Goal: Navigation & Orientation: Find specific page/section

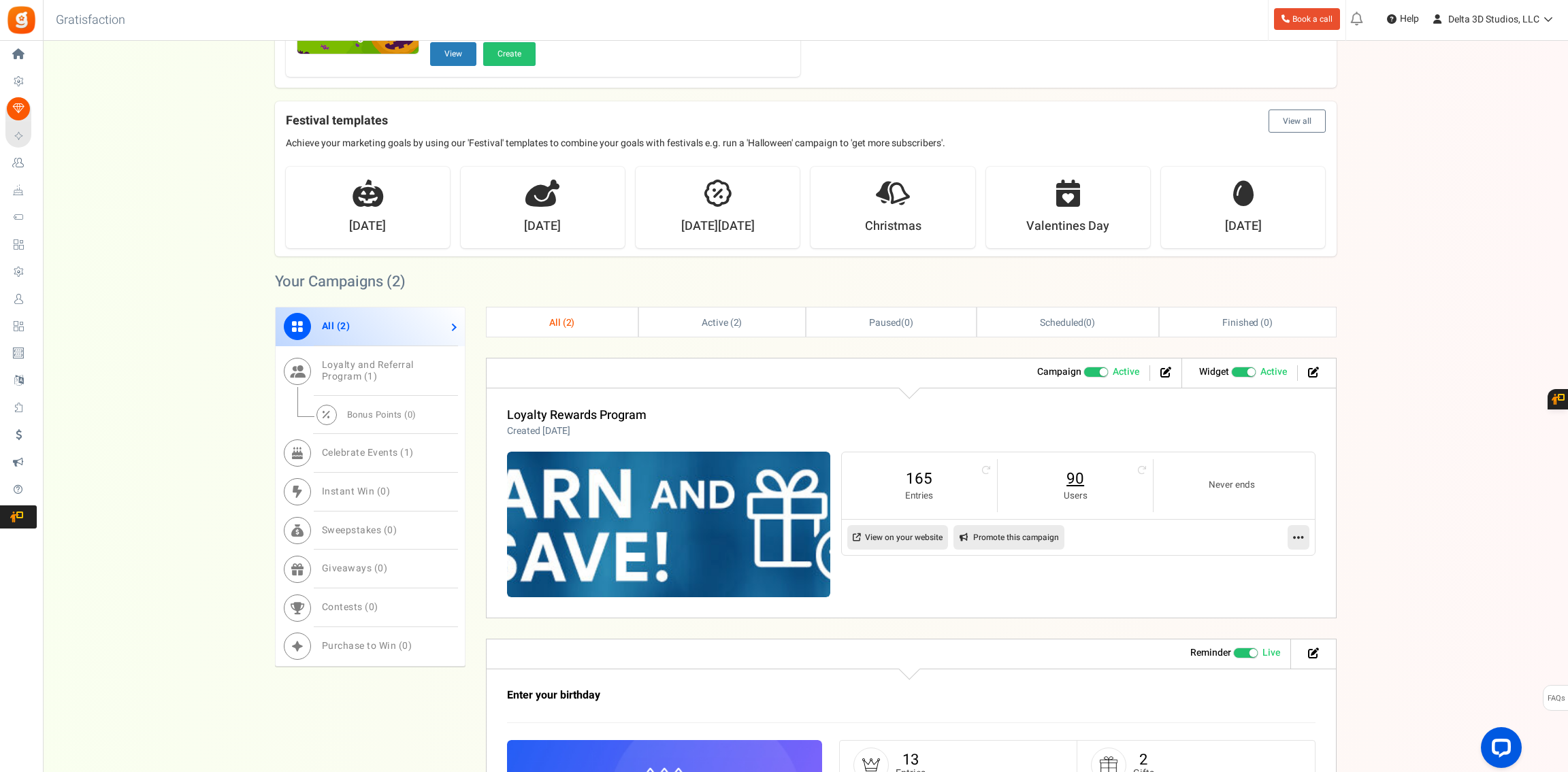
click at [1067, 478] on link "90" at bounding box center [1075, 479] width 128 height 22
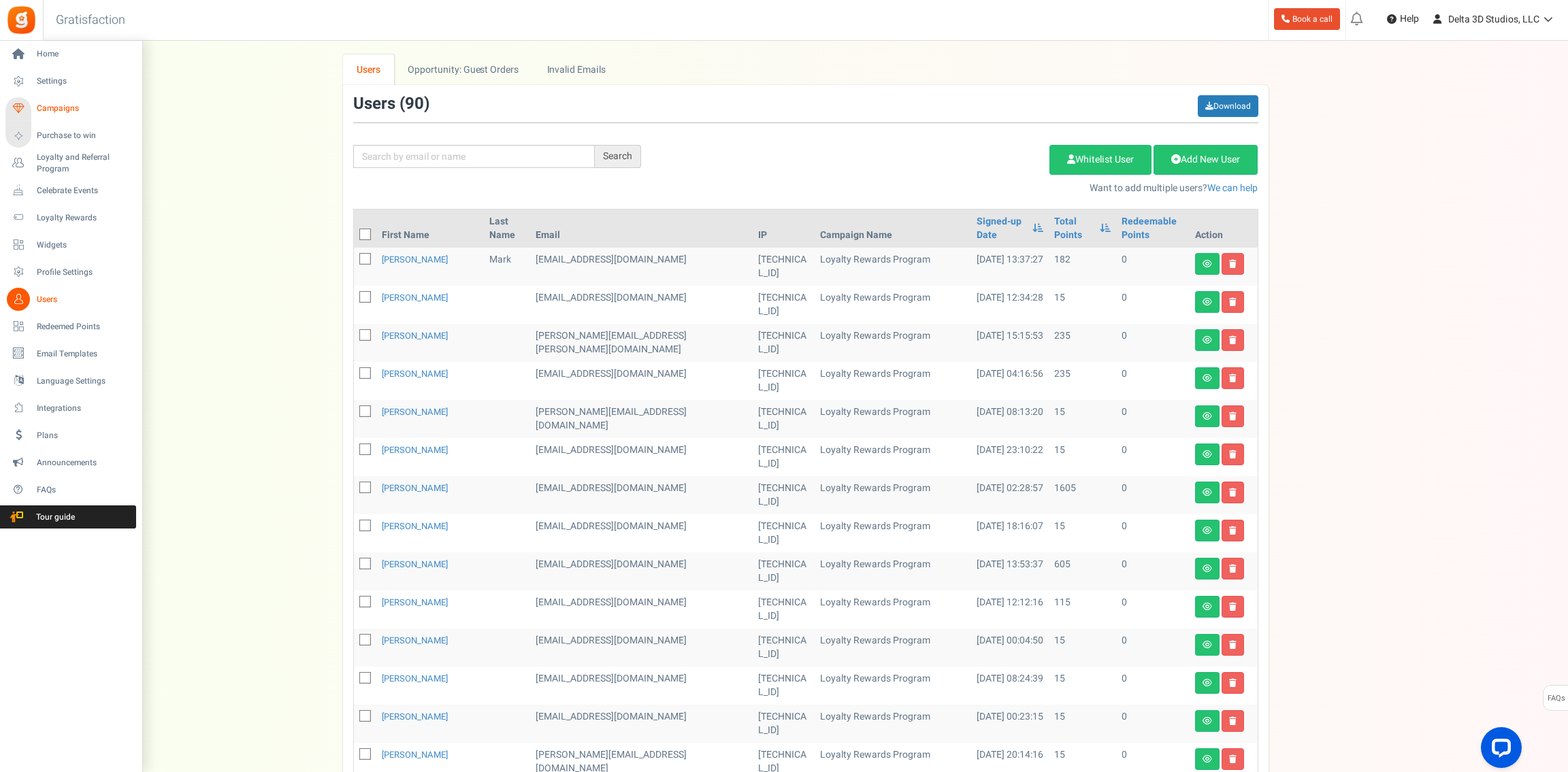
click at [49, 108] on span "Campaigns" at bounding box center [84, 108] width 95 height 11
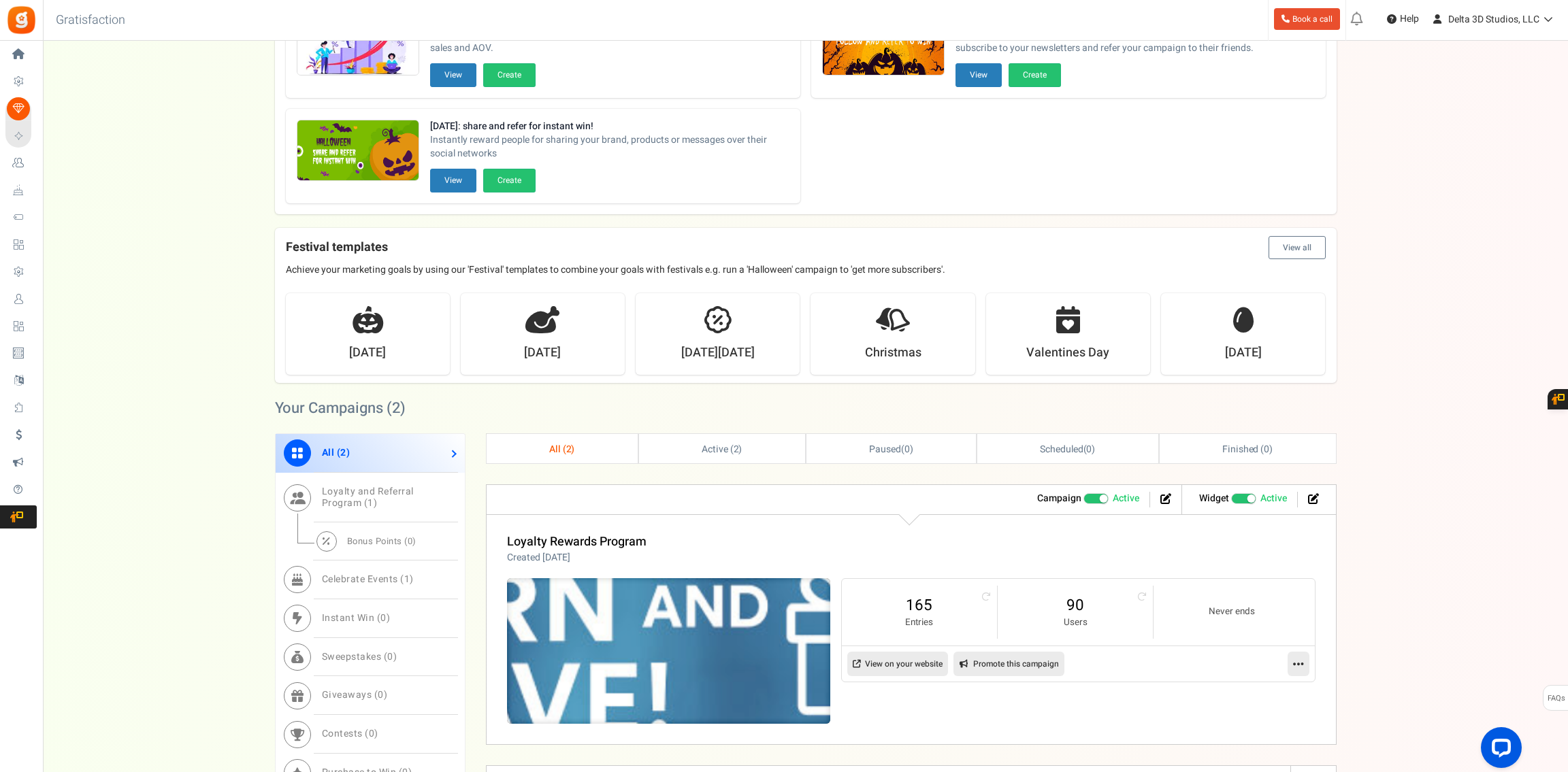
scroll to position [272, 0]
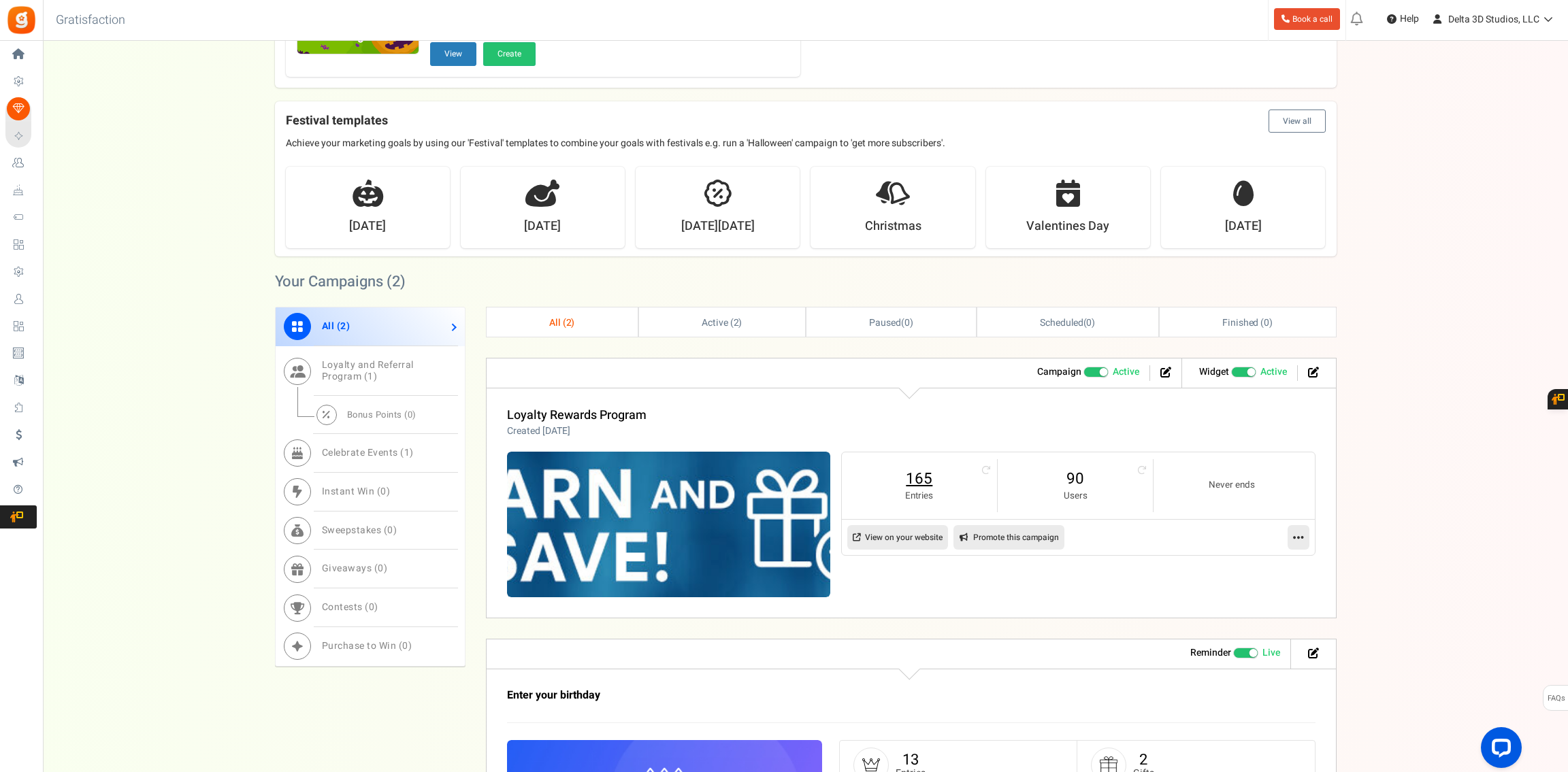
click at [923, 470] on link "165" at bounding box center [919, 479] width 128 height 22
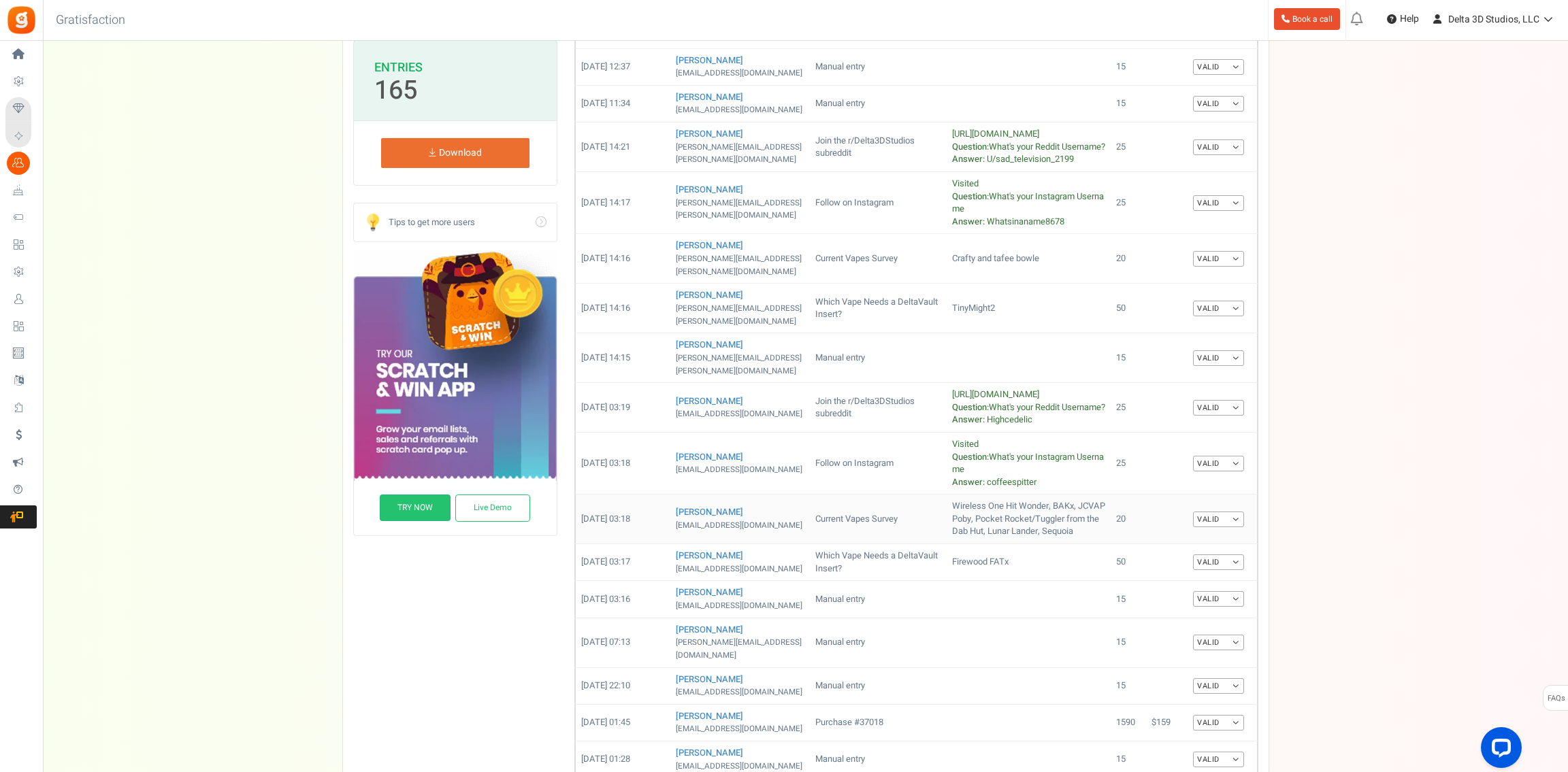
scroll to position [421, 0]
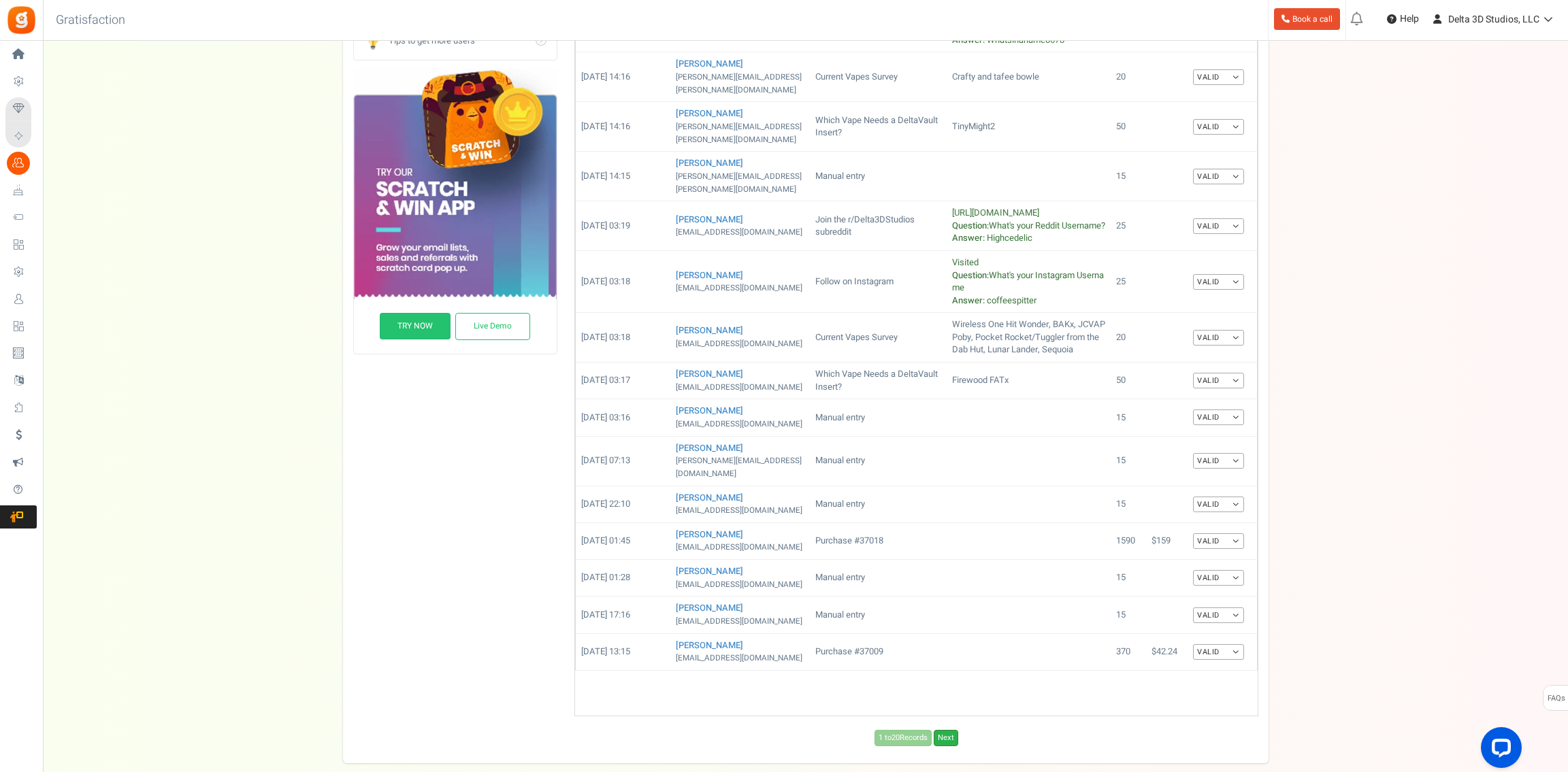
click at [948, 730] on link "Next" at bounding box center [946, 738] width 24 height 17
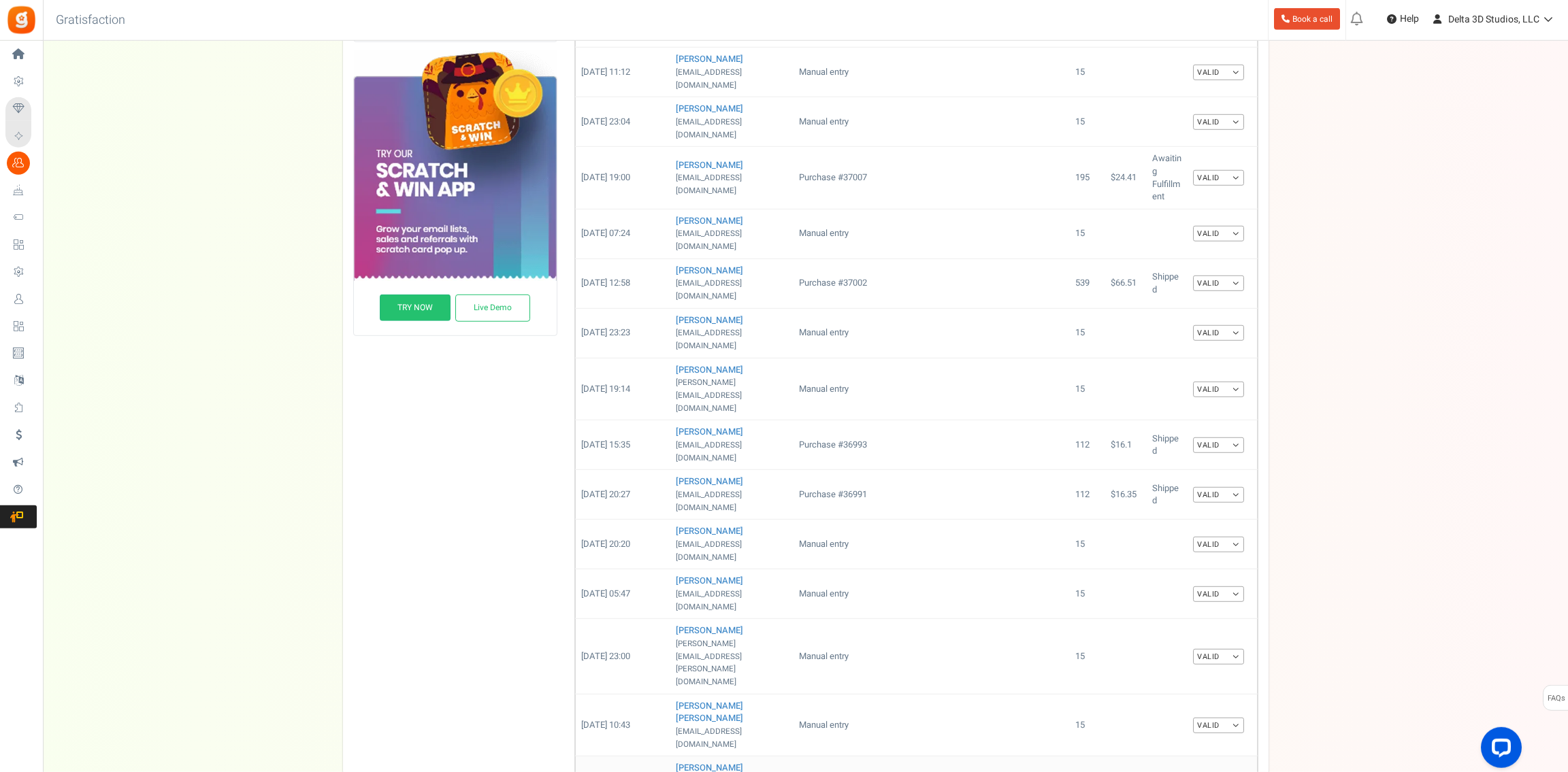
scroll to position [446, 0]
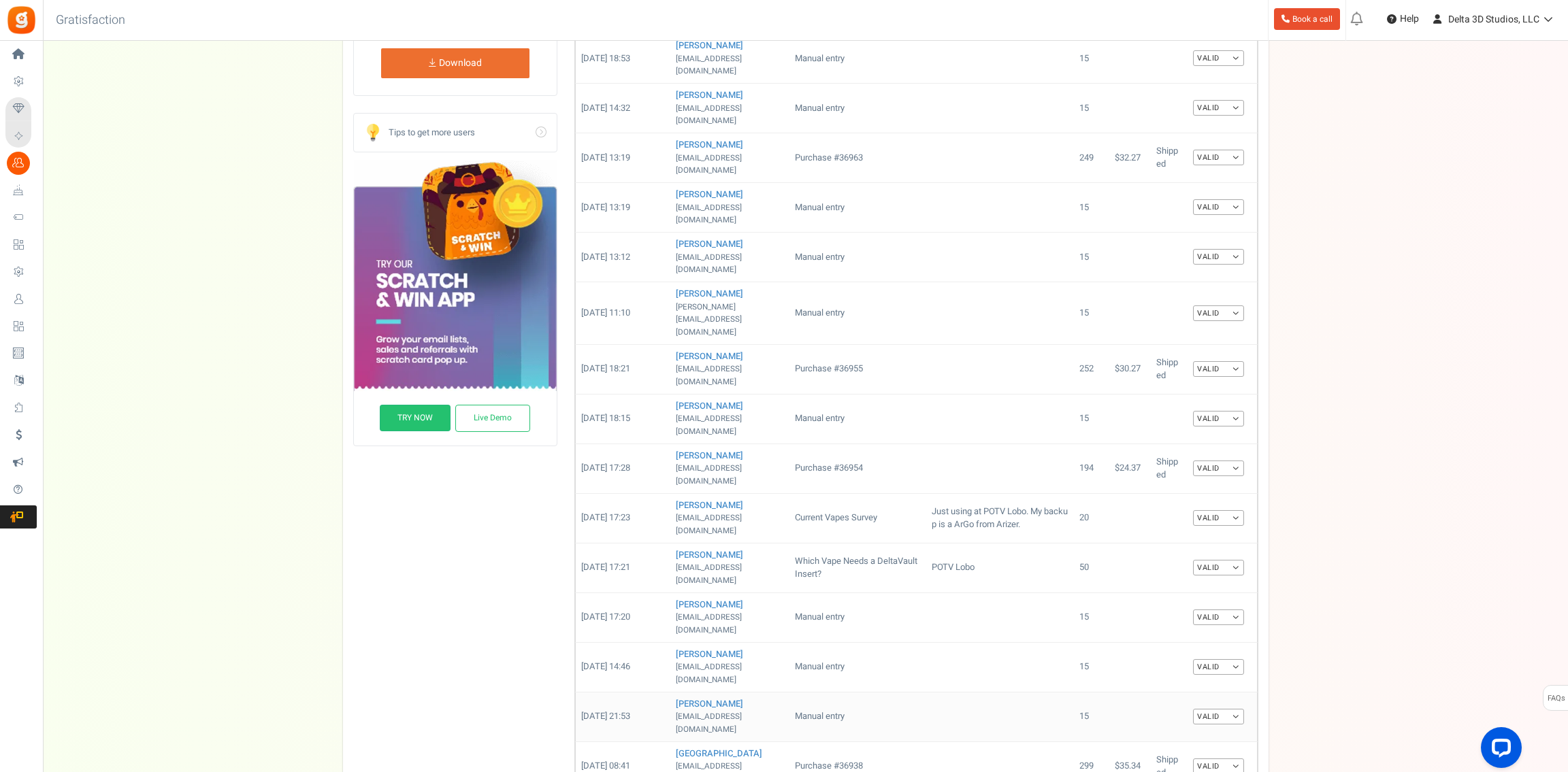
scroll to position [345, 0]
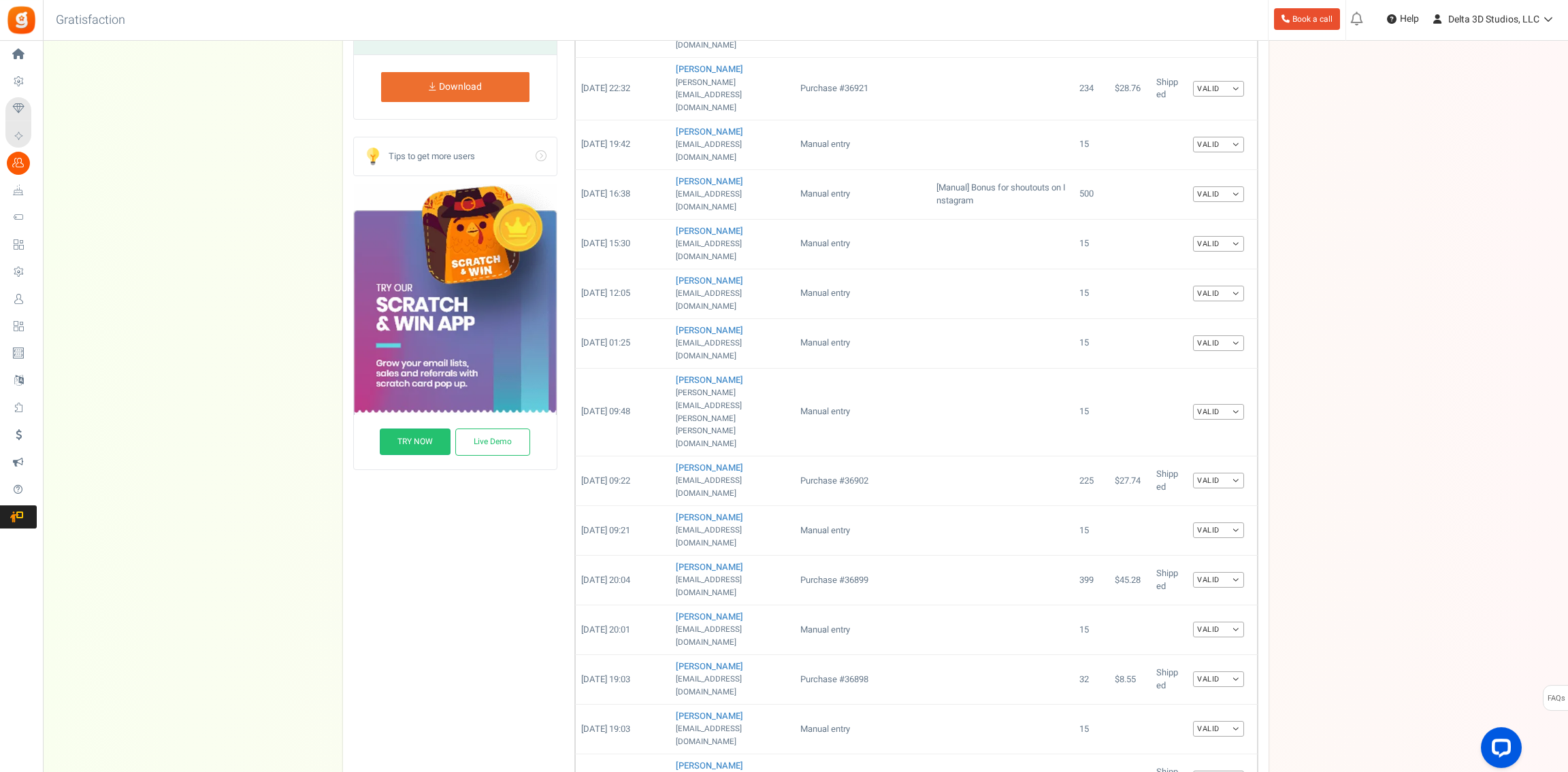
scroll to position [383, 0]
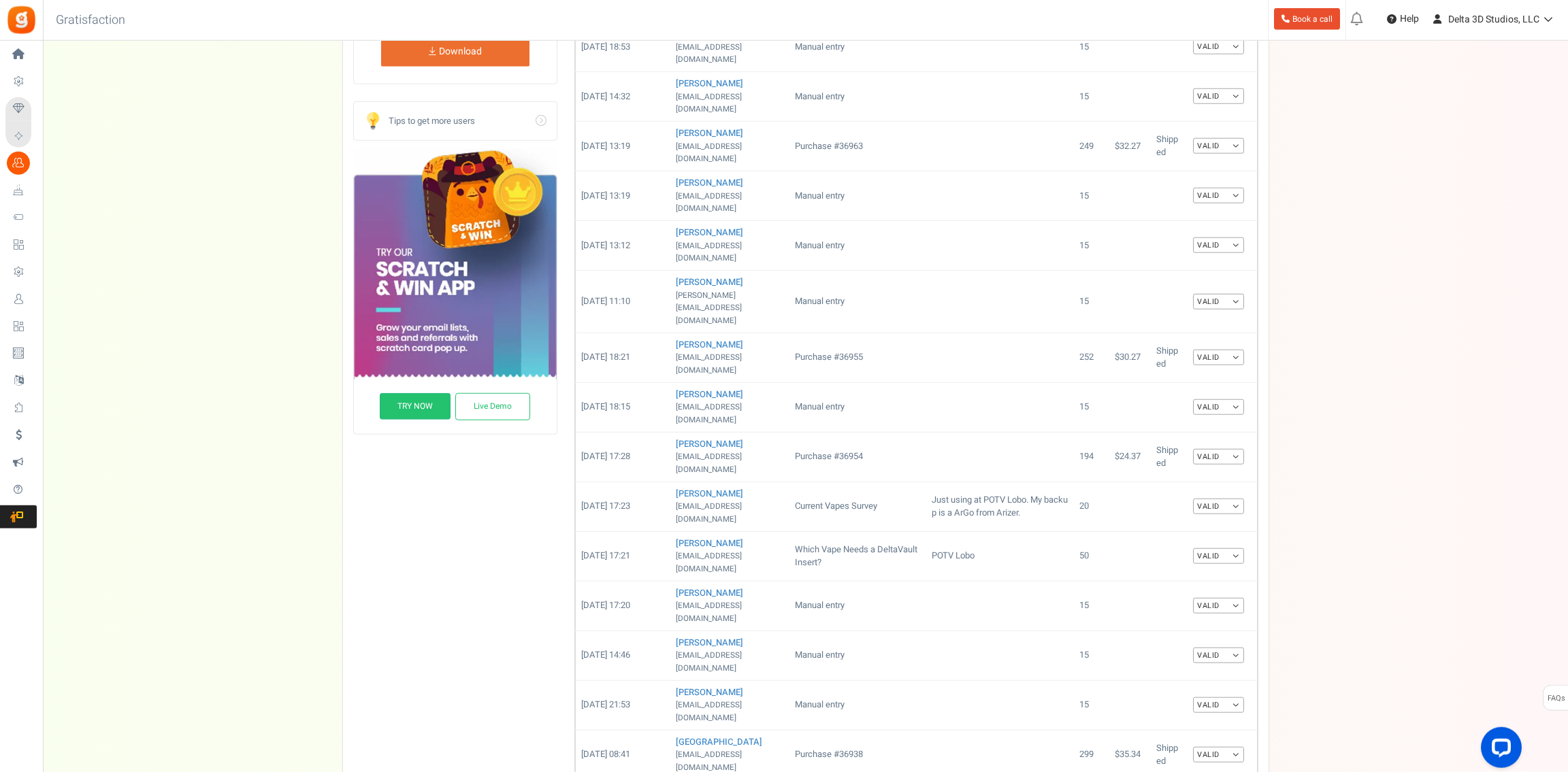
scroll to position [345, 0]
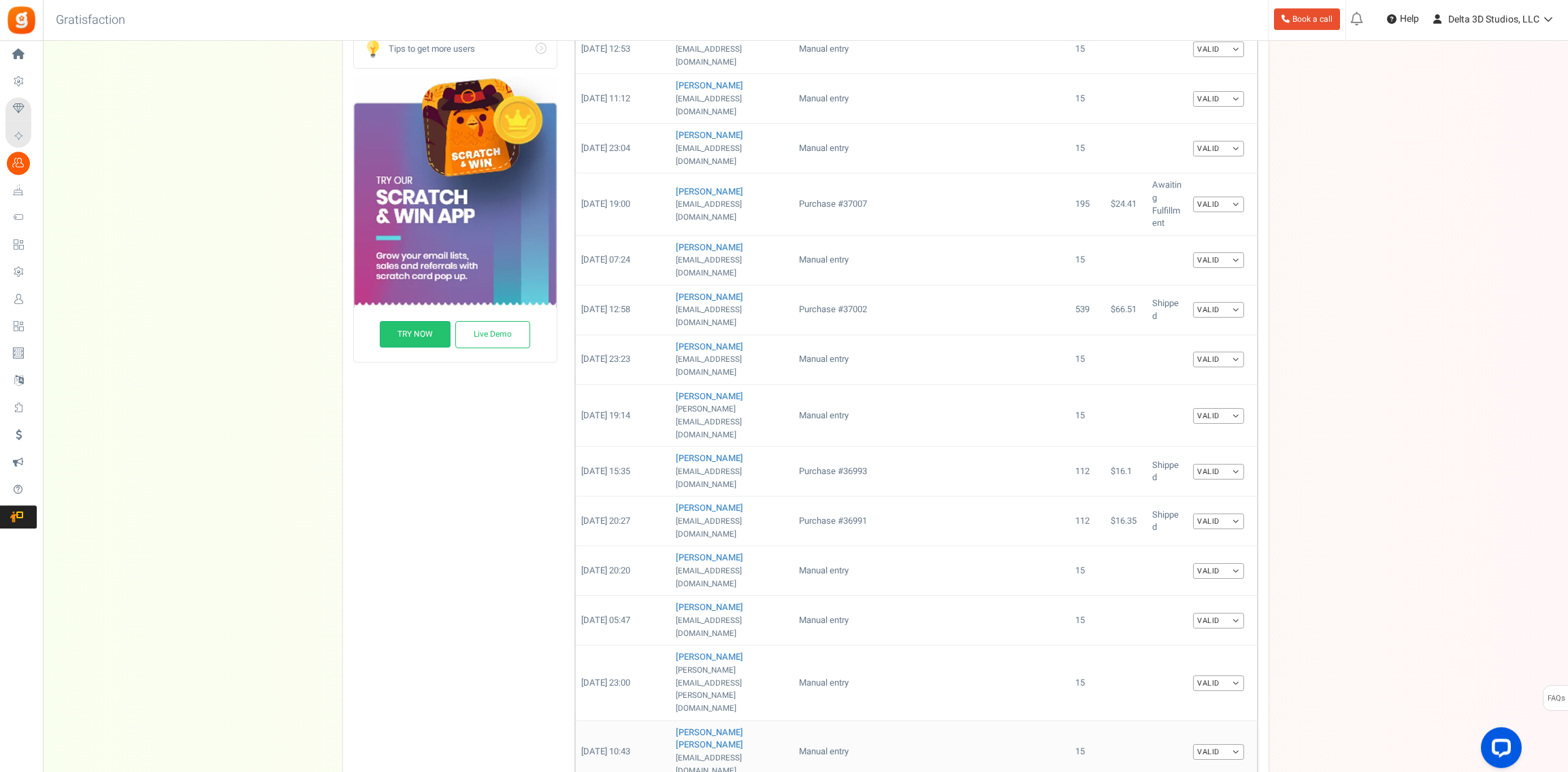
scroll to position [446, 0]
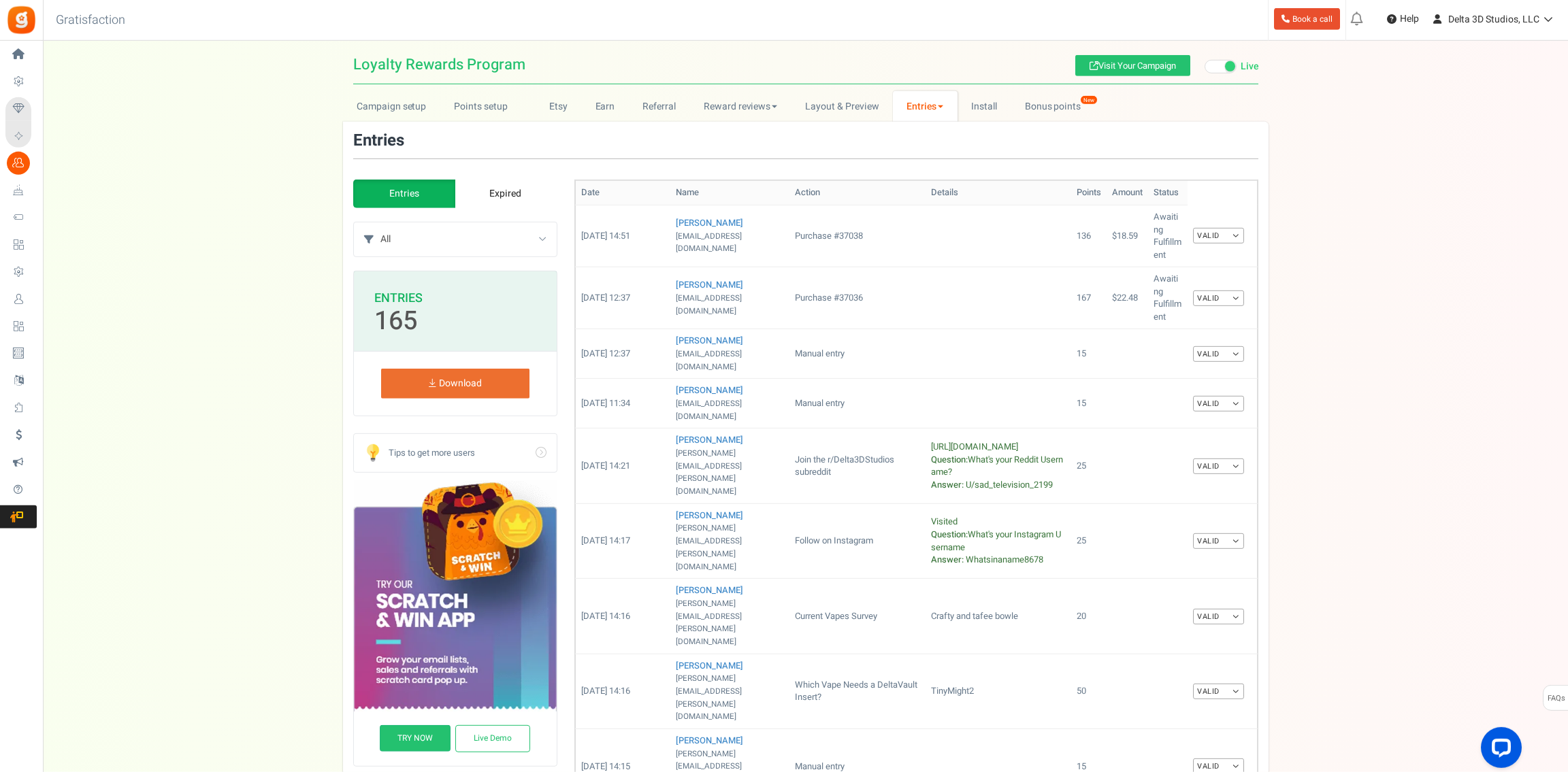
scroll to position [0, 0]
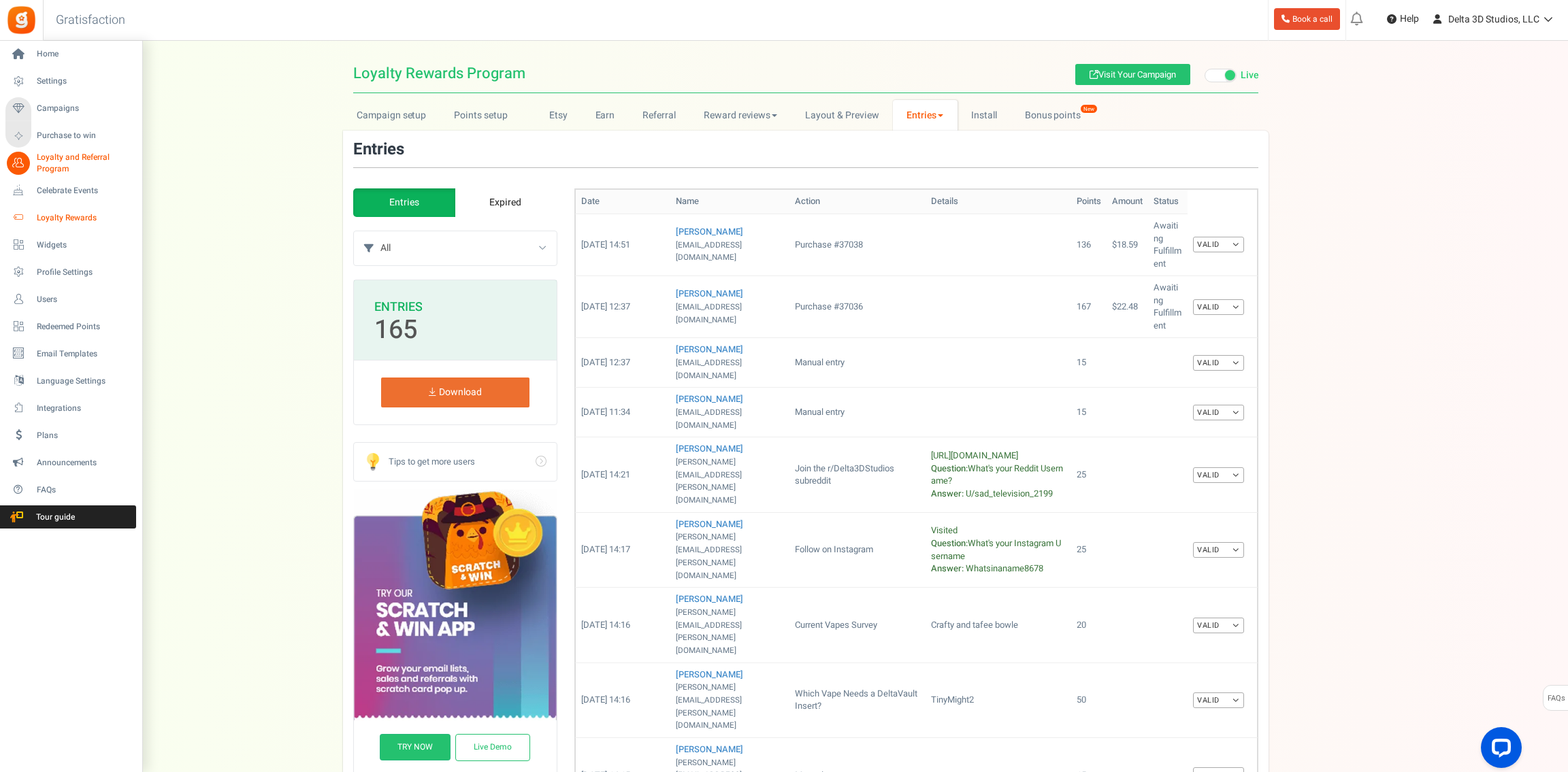
click at [66, 216] on span "Loyalty Rewards" at bounding box center [84, 218] width 95 height 11
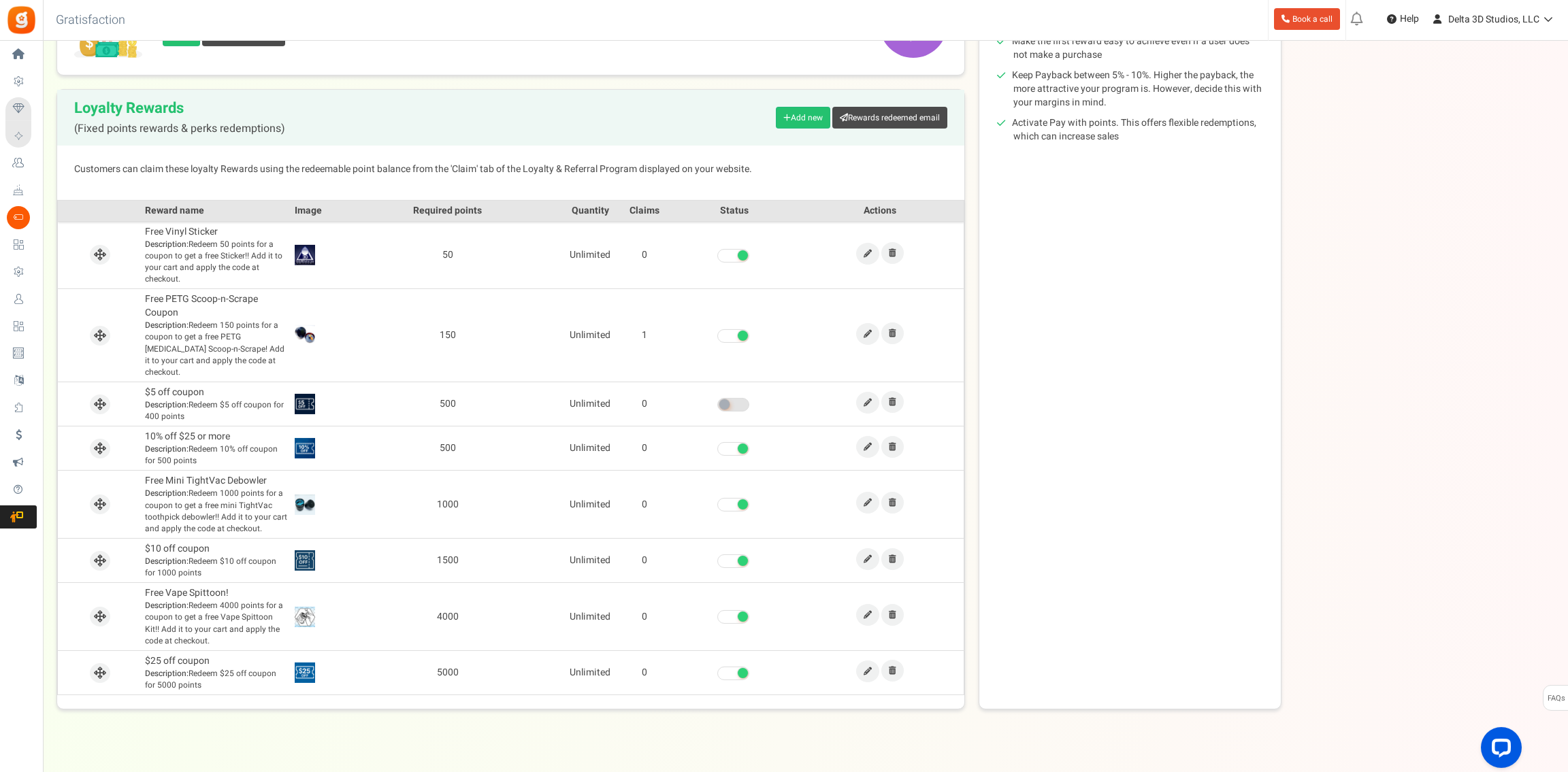
scroll to position [268, 0]
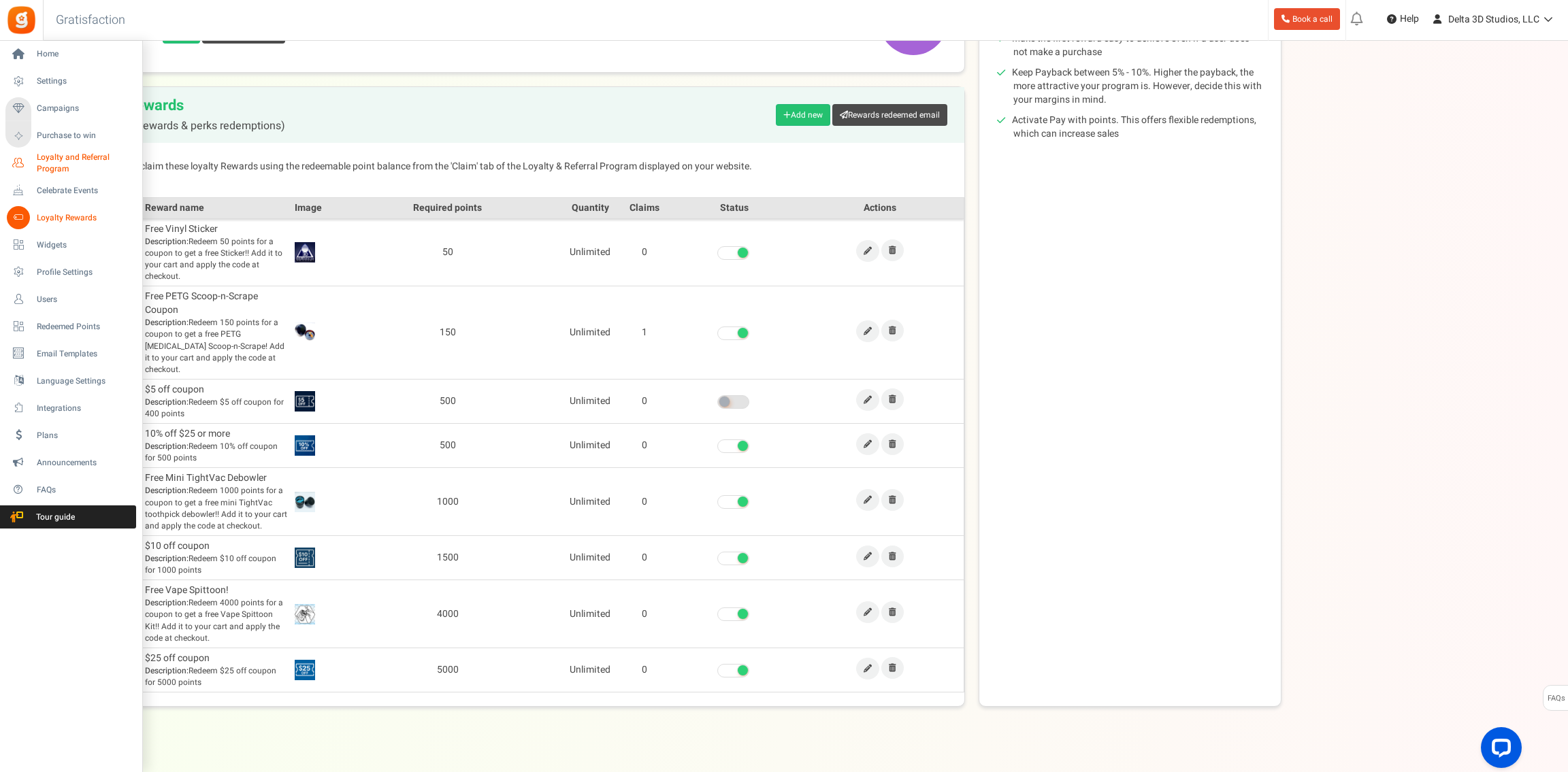
click at [57, 159] on span "Loyalty and Referral Program" at bounding box center [86, 163] width 99 height 23
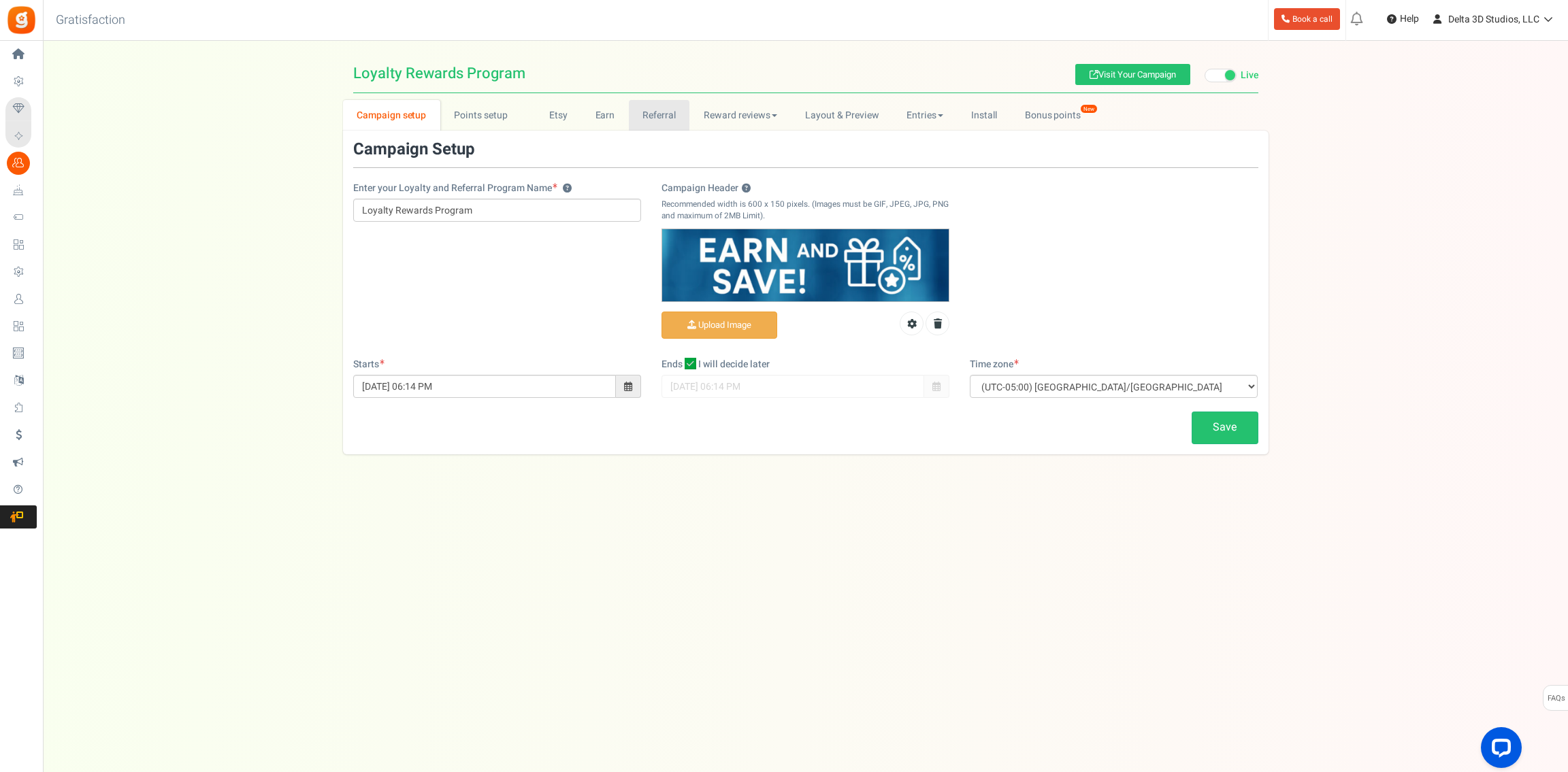
click at [662, 111] on link "Referral" at bounding box center [659, 115] width 61 height 30
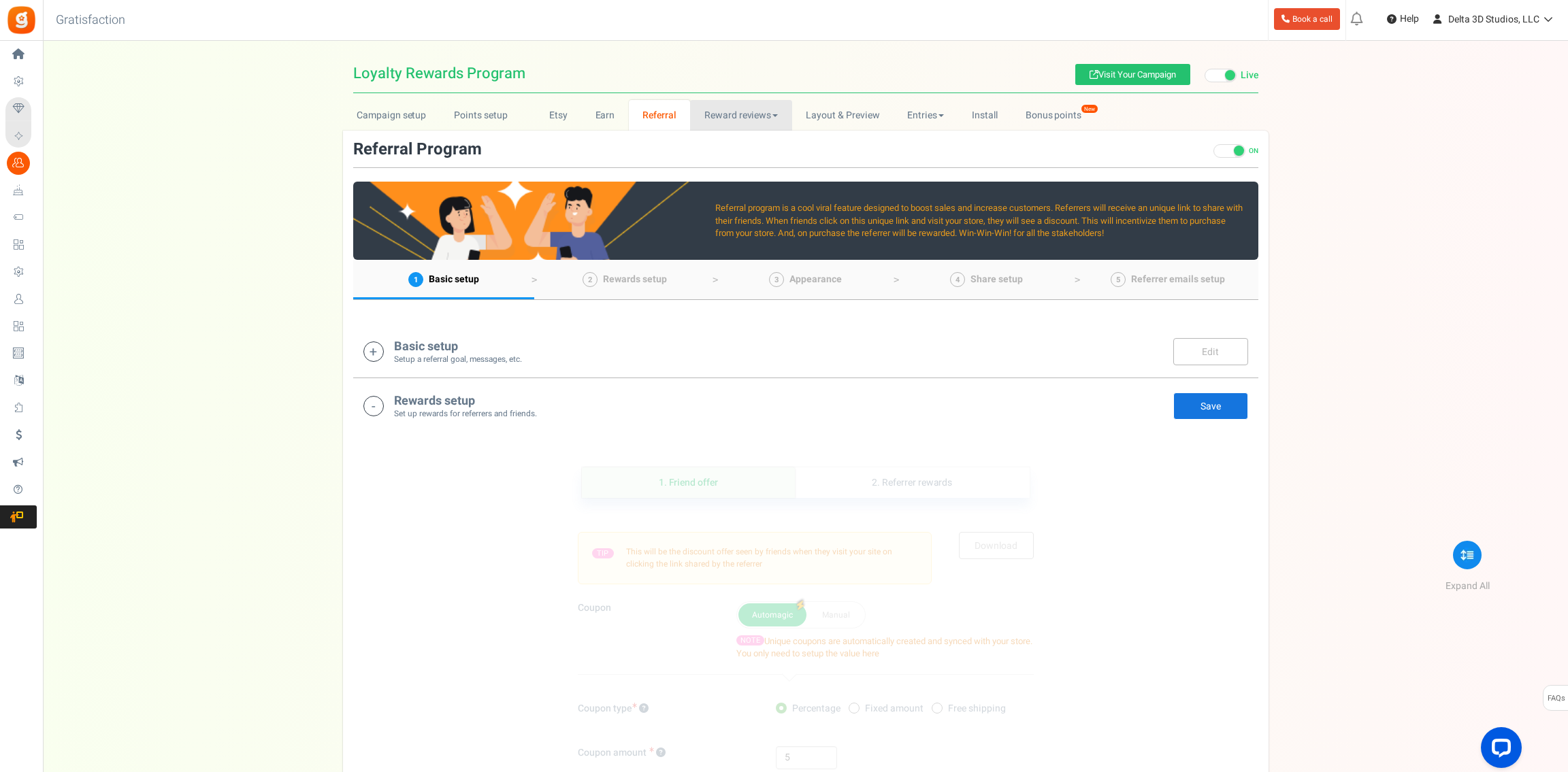
click at [728, 111] on link "Reward reviews" at bounding box center [741, 115] width 101 height 30
click at [923, 116] on link "Entries" at bounding box center [926, 115] width 64 height 30
click at [935, 170] on link "Referral entries" at bounding box center [948, 164] width 109 height 20
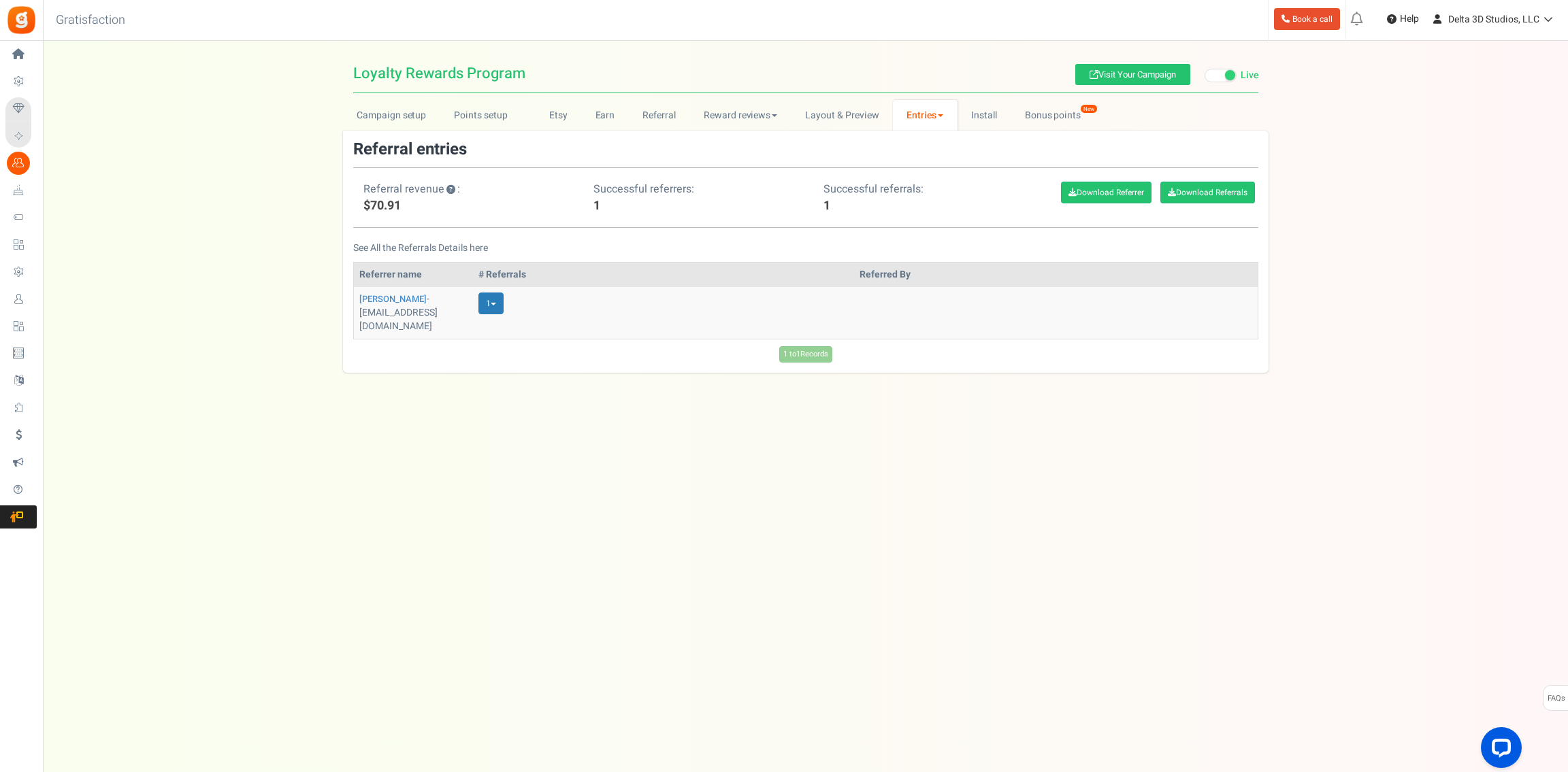
click at [240, 248] on div "Campaign setup Points setup New Etsy Earn Referral Reward reviews WOO LOOX [DOM…" at bounding box center [805, 237] width 1525 height 273
